Goal: Information Seeking & Learning: Learn about a topic

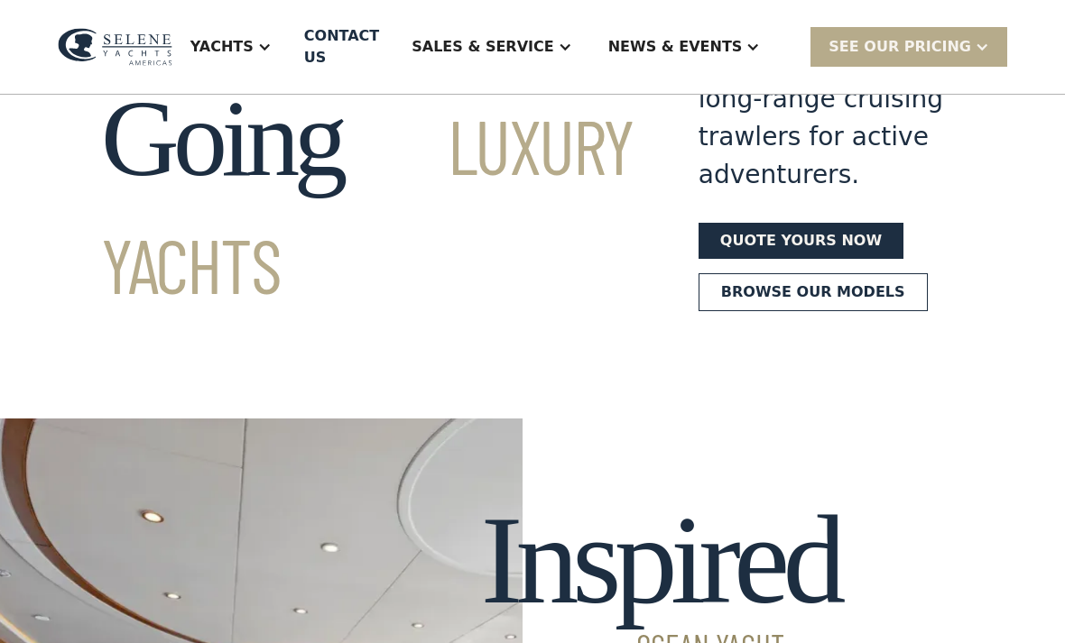
scroll to position [206, 0]
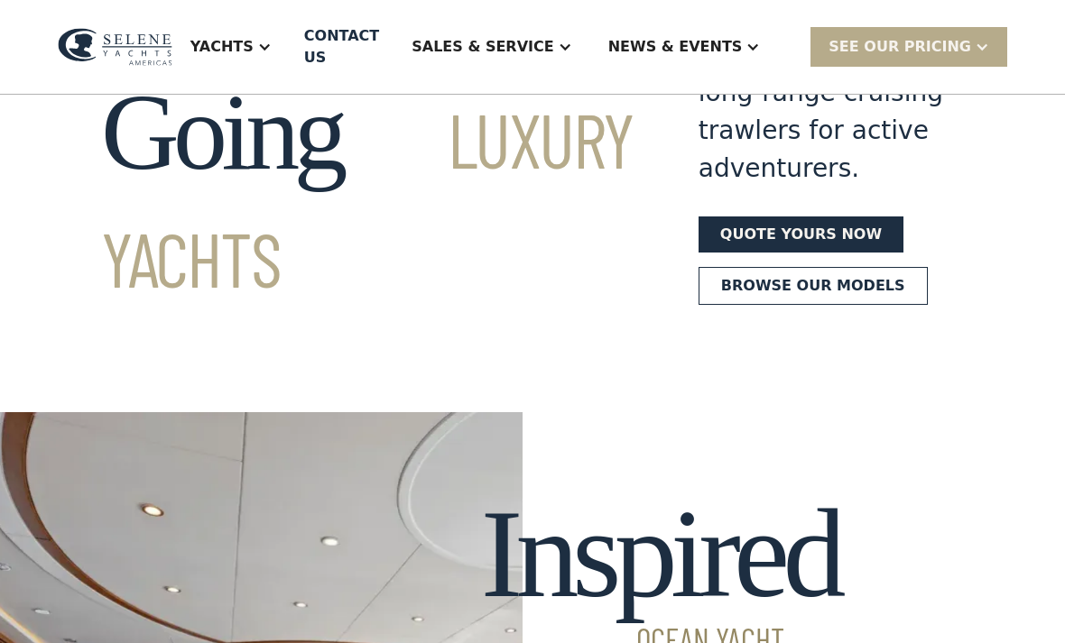
click at [787, 305] on link "Browse our models" at bounding box center [812, 286] width 229 height 38
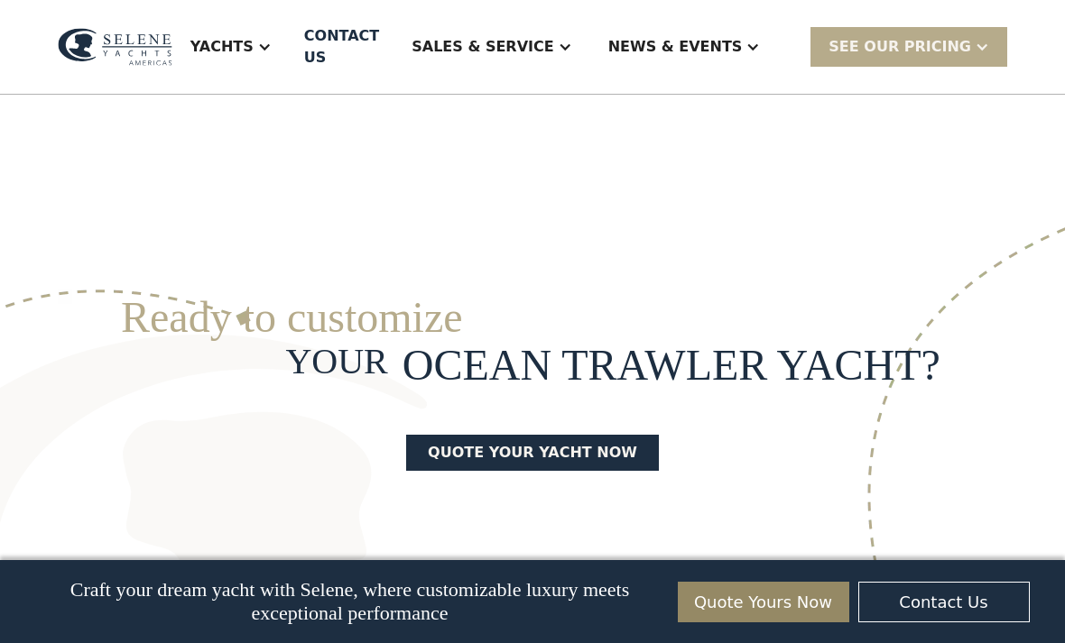
scroll to position [4391, 0]
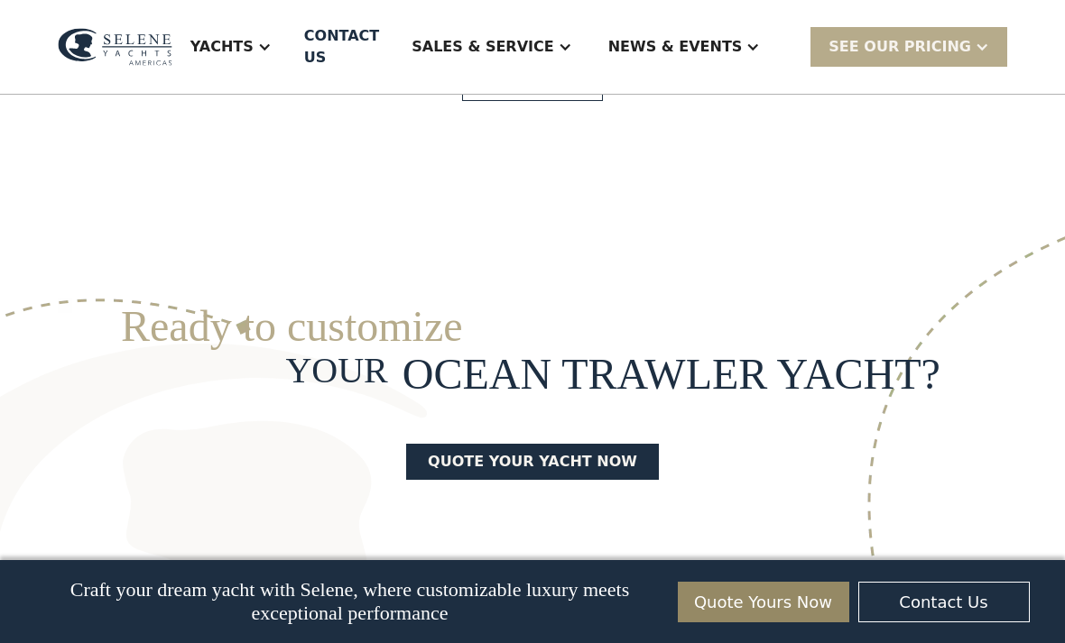
click at [530, 101] on link "View More" at bounding box center [532, 82] width 140 height 38
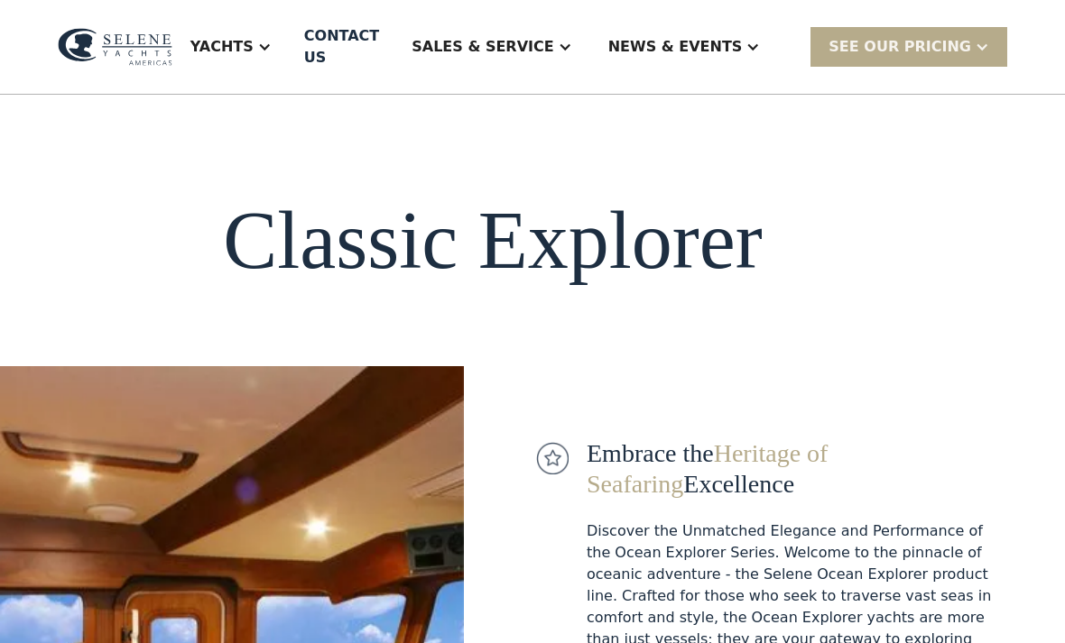
click at [254, 39] on div "Yachts" at bounding box center [221, 47] width 63 height 22
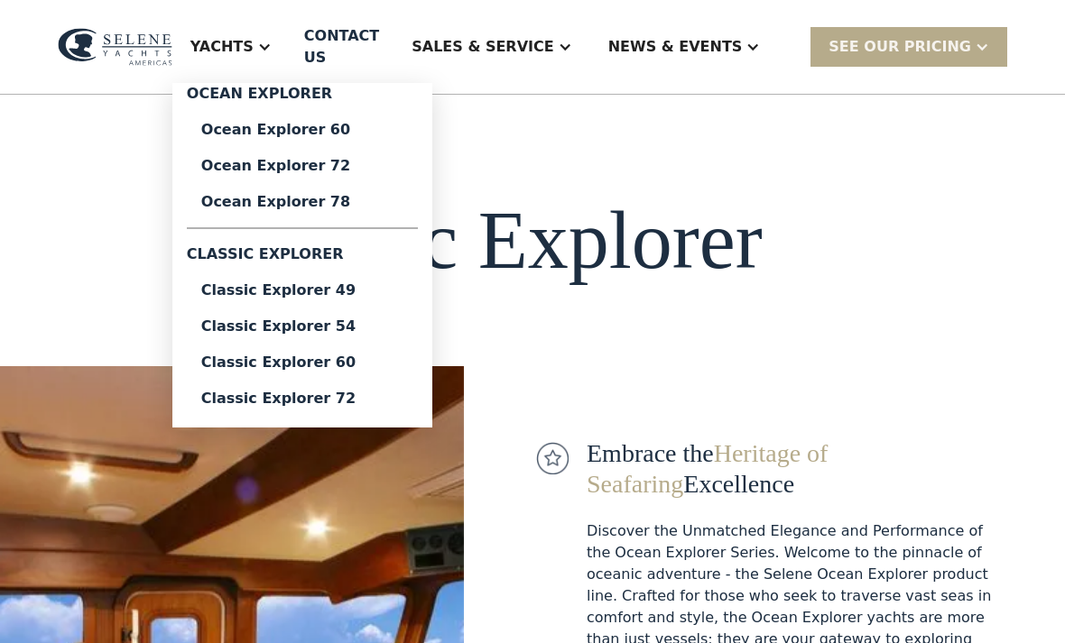
click at [351, 129] on link "Ocean Explorer 60" at bounding box center [302, 130] width 231 height 36
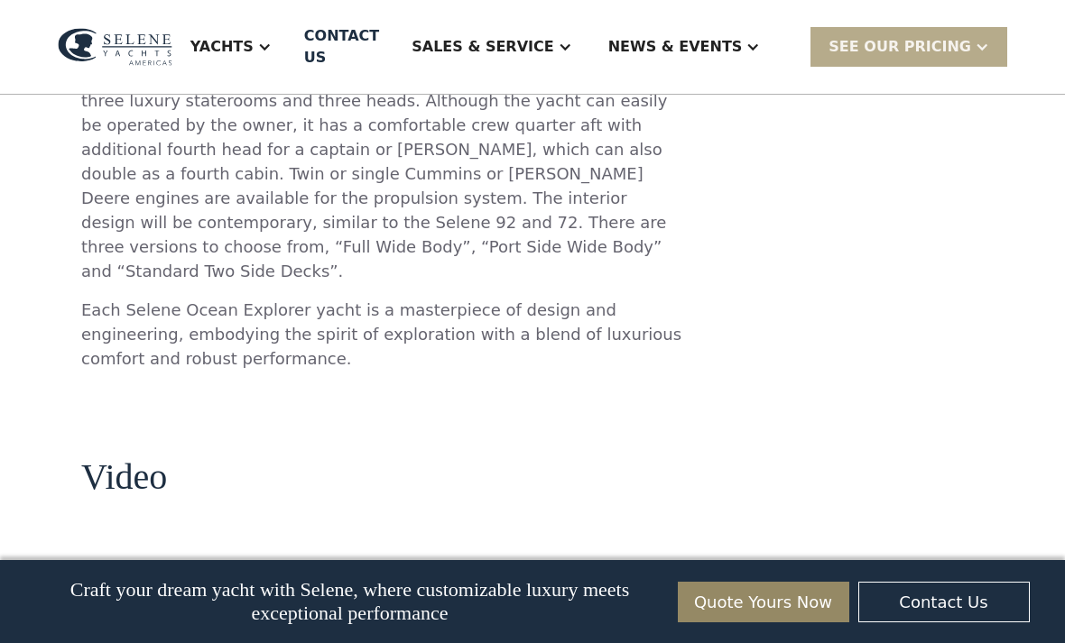
scroll to position [1958, 0]
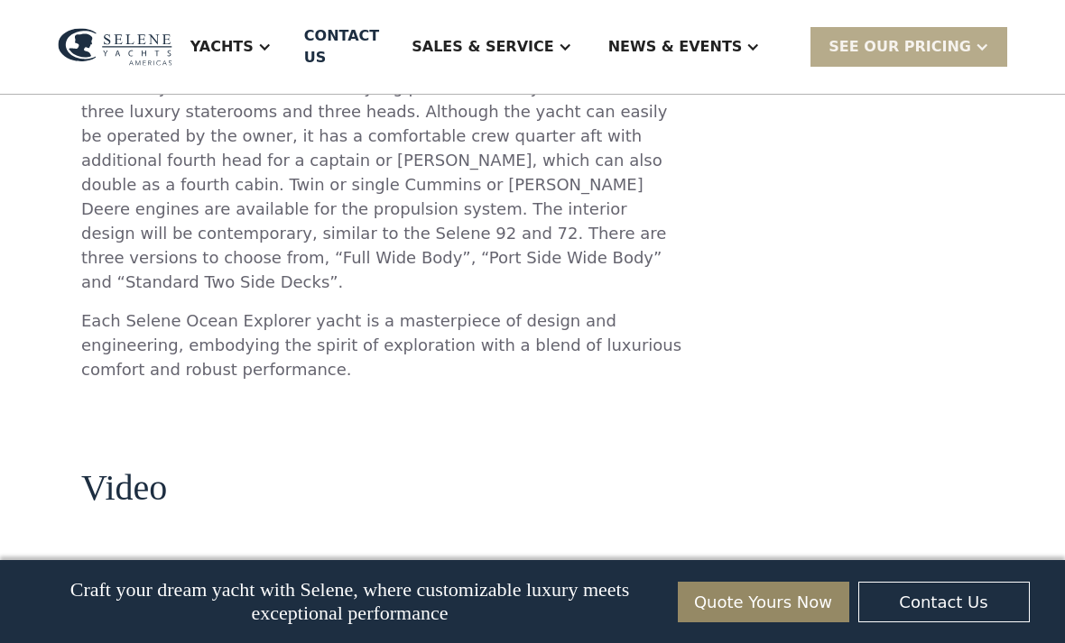
click at [949, 43] on div "SEE Our Pricing" at bounding box center [899, 47] width 143 height 22
click at [1009, 266] on div "No items found. No items found. Virtual Tour Luxury Ocean Trawler Yacht Howard …" at bounding box center [532, 485] width 1065 height 4234
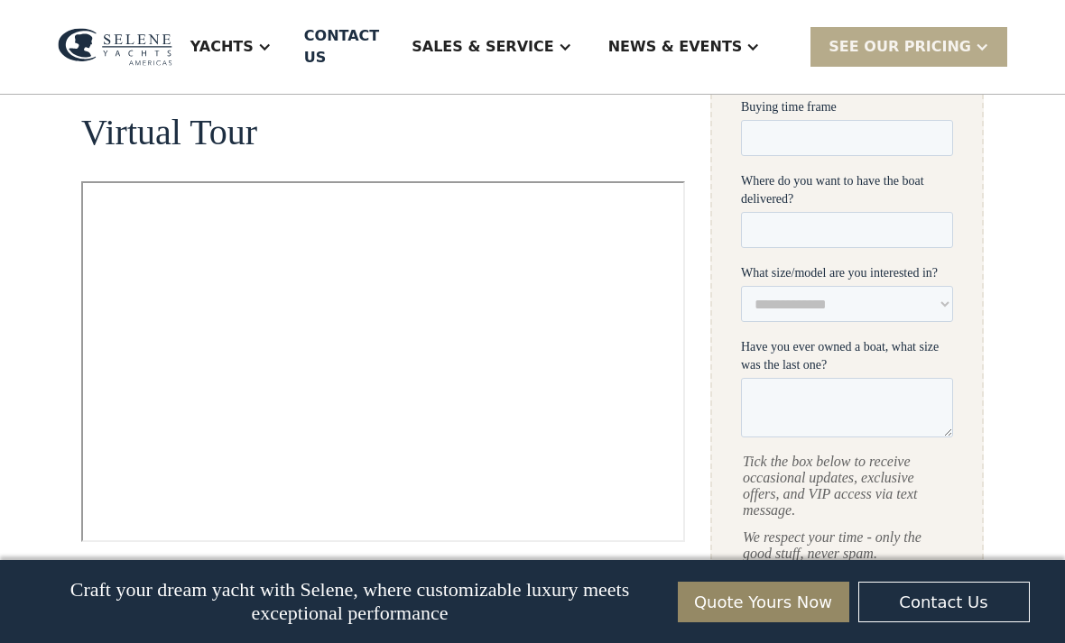
scroll to position [836, 0]
click at [156, 38] on img at bounding box center [115, 46] width 115 height 37
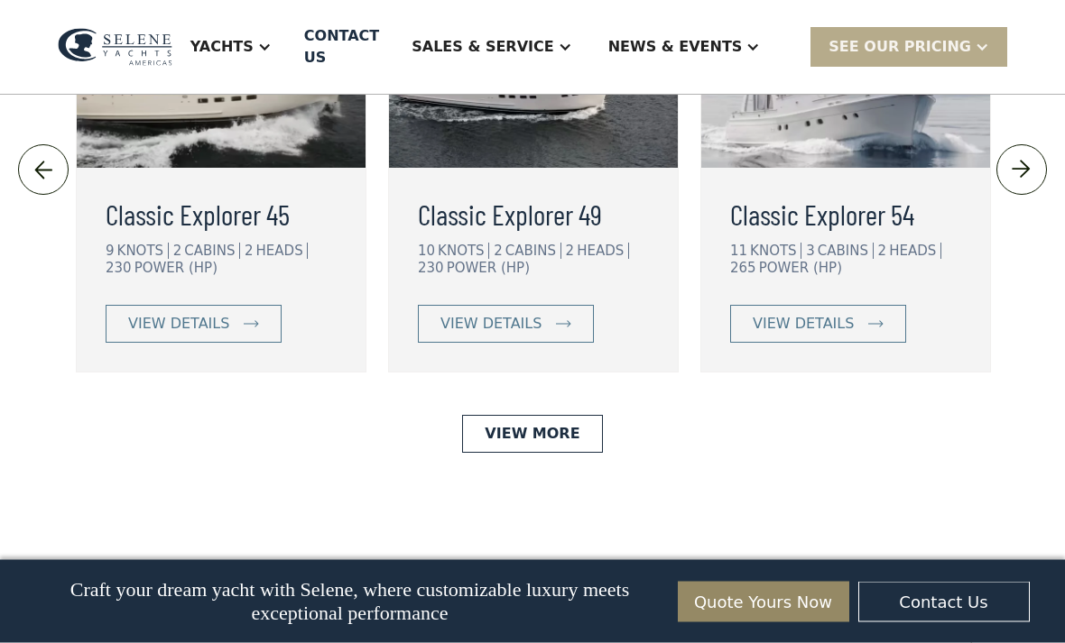
scroll to position [4039, 0]
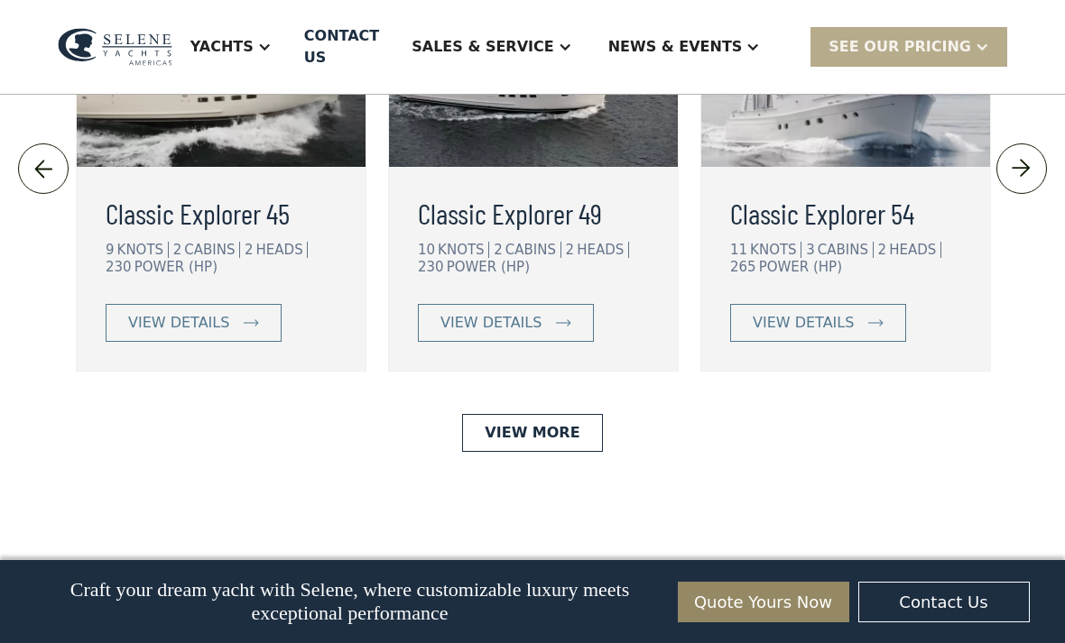
click at [544, 342] on link "view details" at bounding box center [506, 323] width 176 height 38
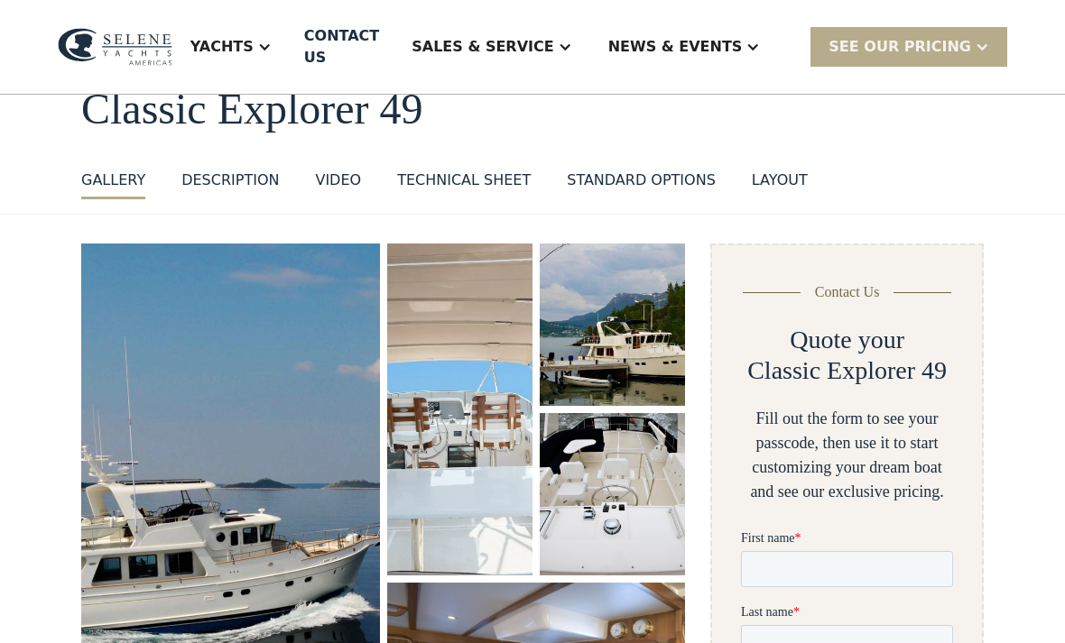
scroll to position [110, 0]
click at [780, 170] on div "layout" at bounding box center [780, 181] width 56 height 22
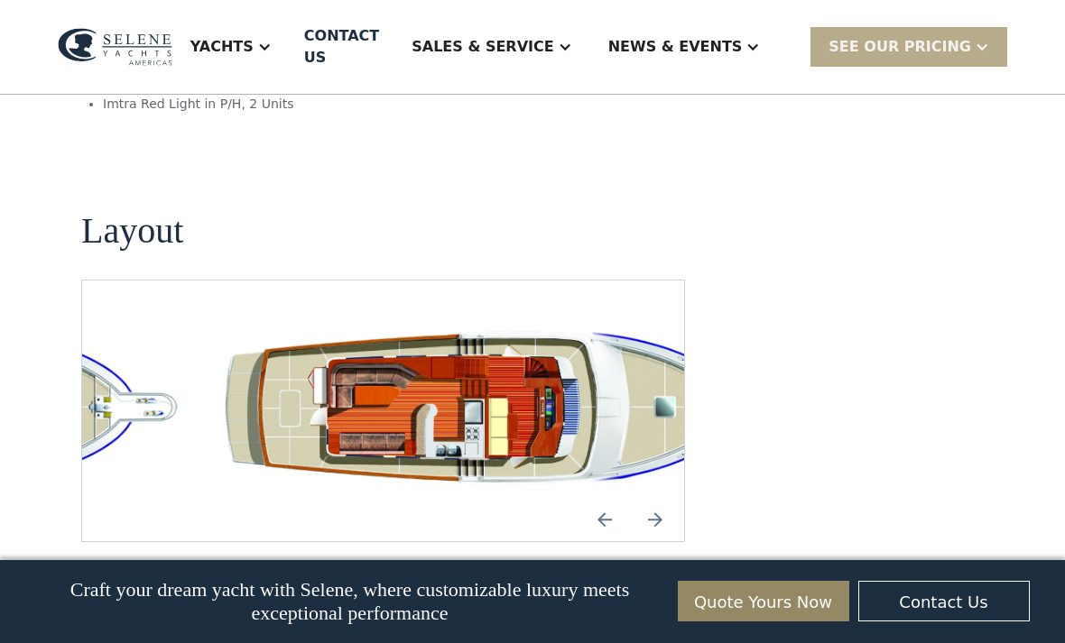
scroll to position [3401, 0]
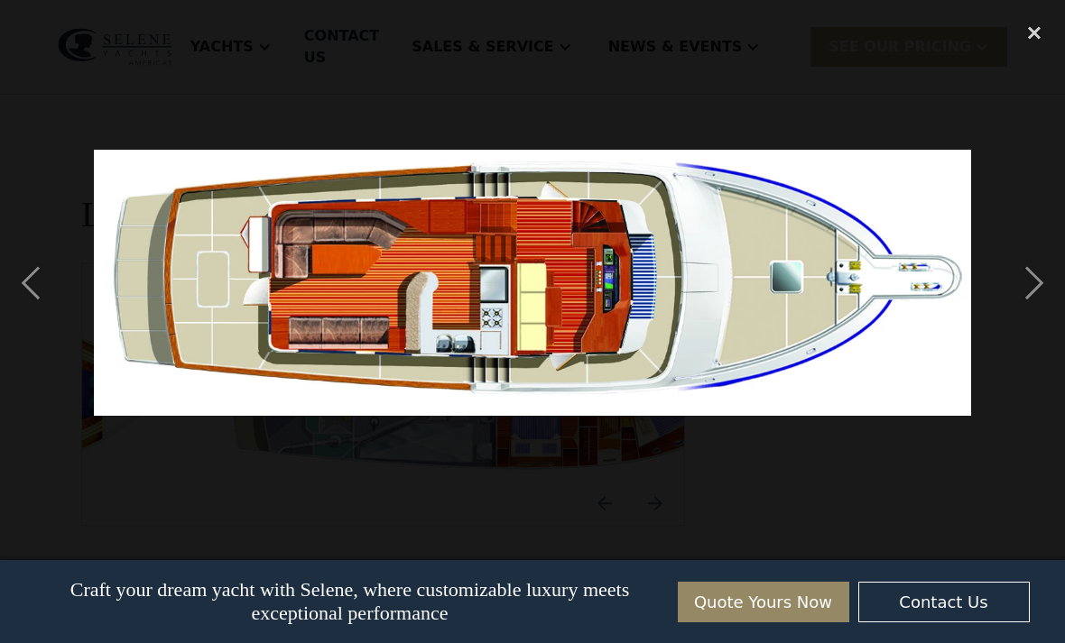
click at [1025, 312] on div "next image" at bounding box center [1033, 283] width 61 height 540
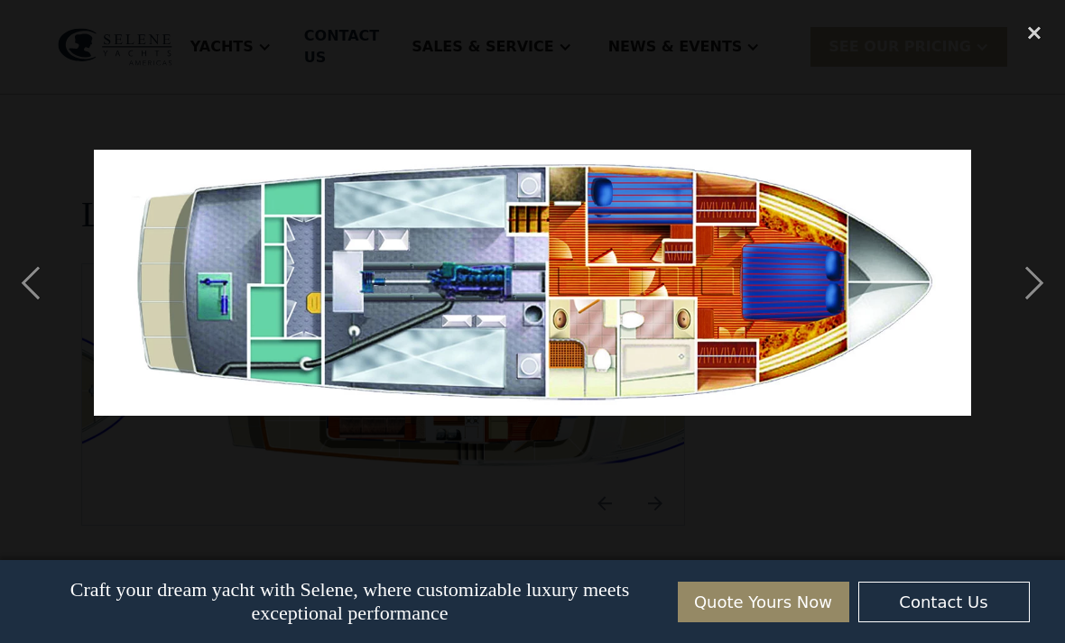
click at [1028, 315] on div "next image" at bounding box center [1033, 283] width 61 height 540
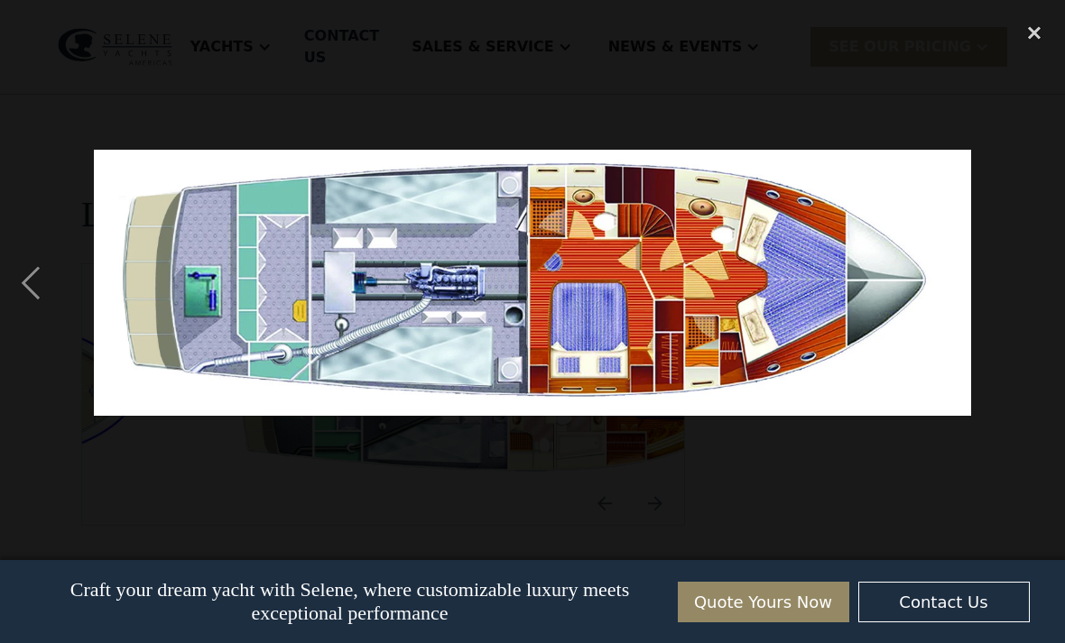
click at [1023, 37] on div "close lightbox" at bounding box center [1033, 33] width 61 height 40
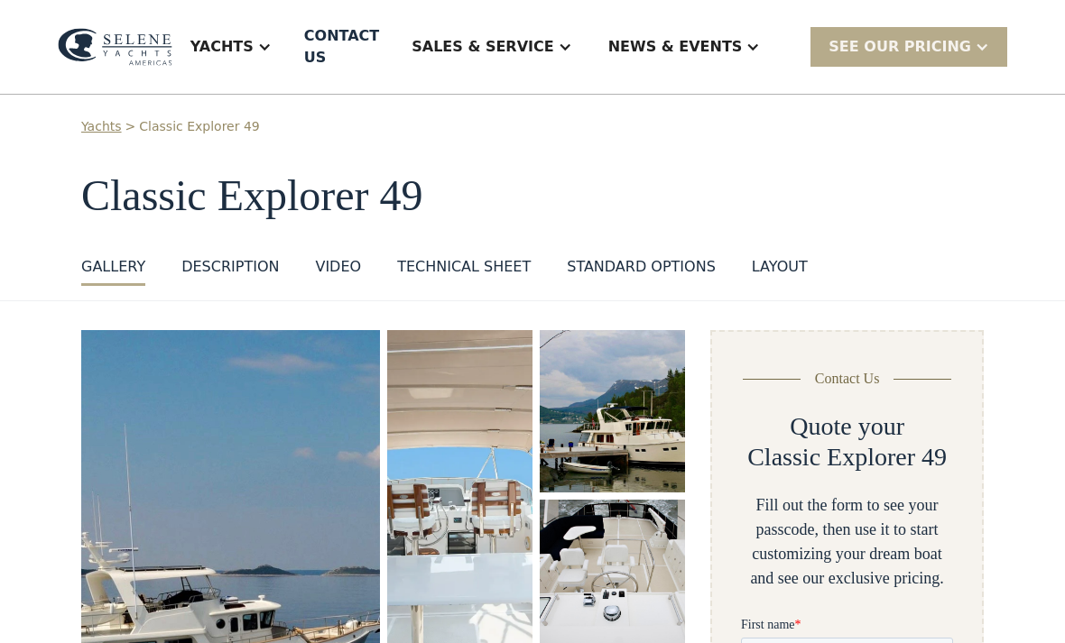
scroll to position [0, 0]
